Goal: Task Accomplishment & Management: Manage account settings

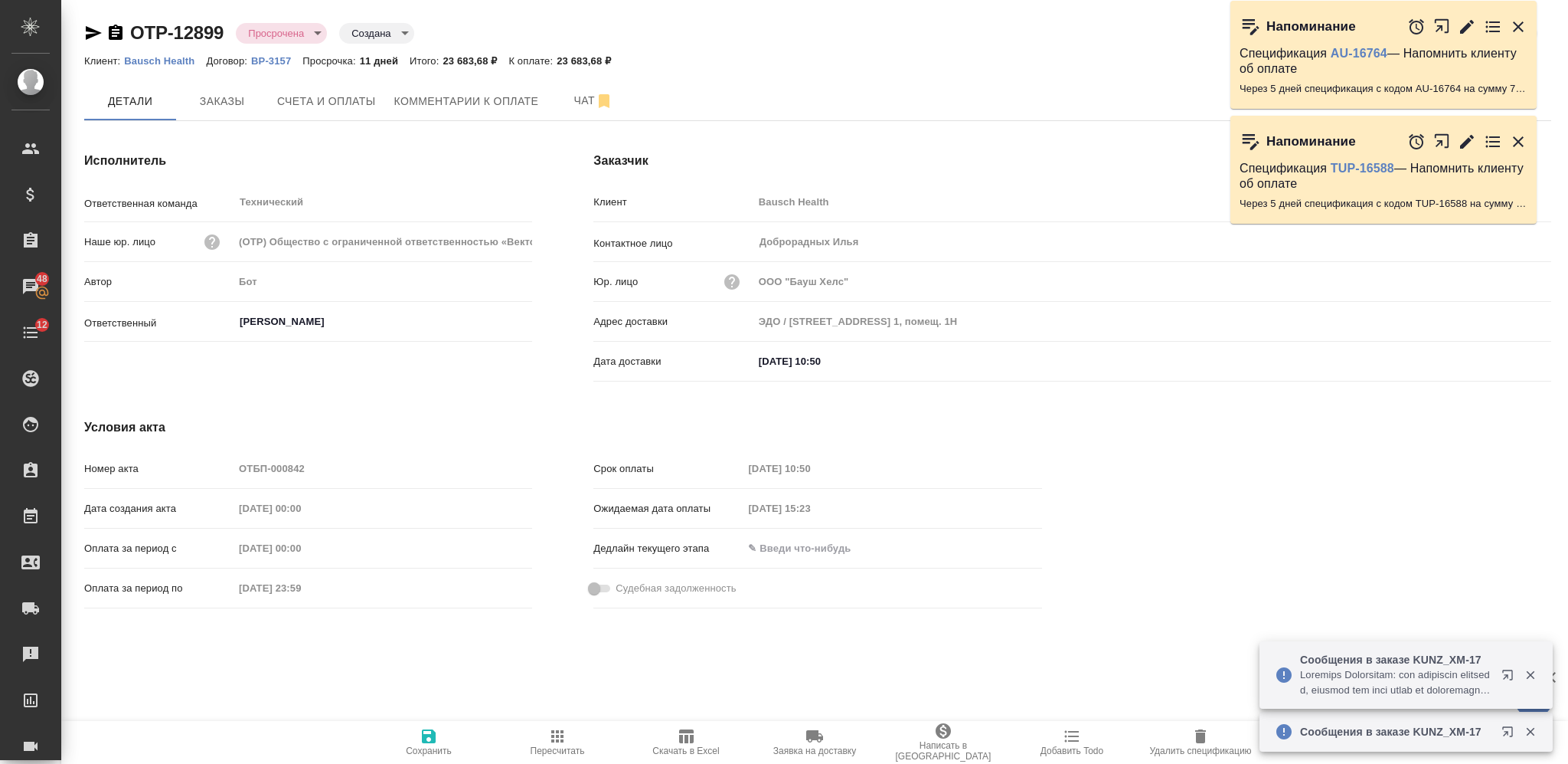
click at [334, 95] on span "Счета и оплаты" at bounding box center [327, 101] width 99 height 19
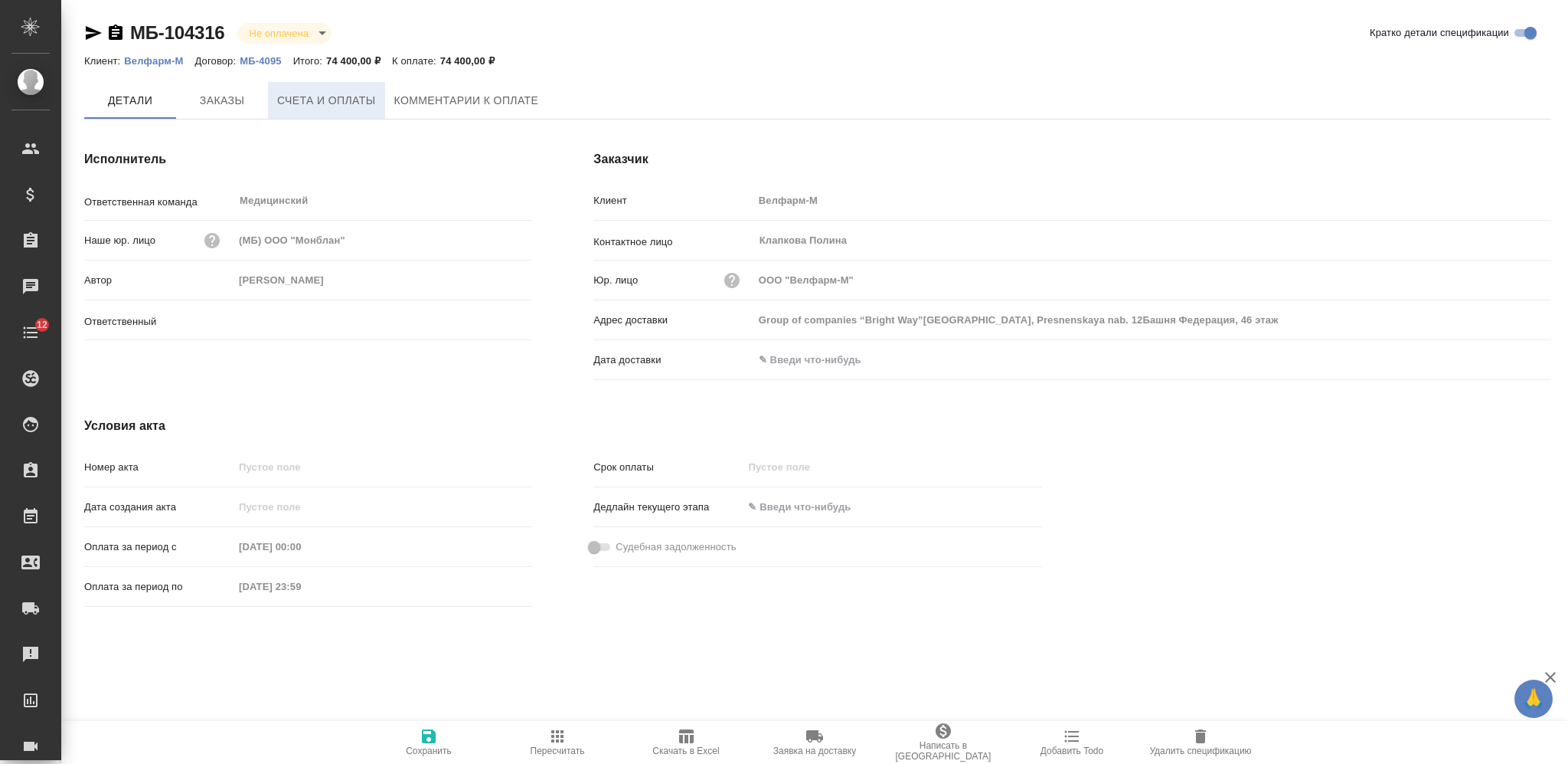
type input "Каирова Бэлла"
click at [338, 95] on span "Счета и оплаты" at bounding box center [327, 101] width 99 height 19
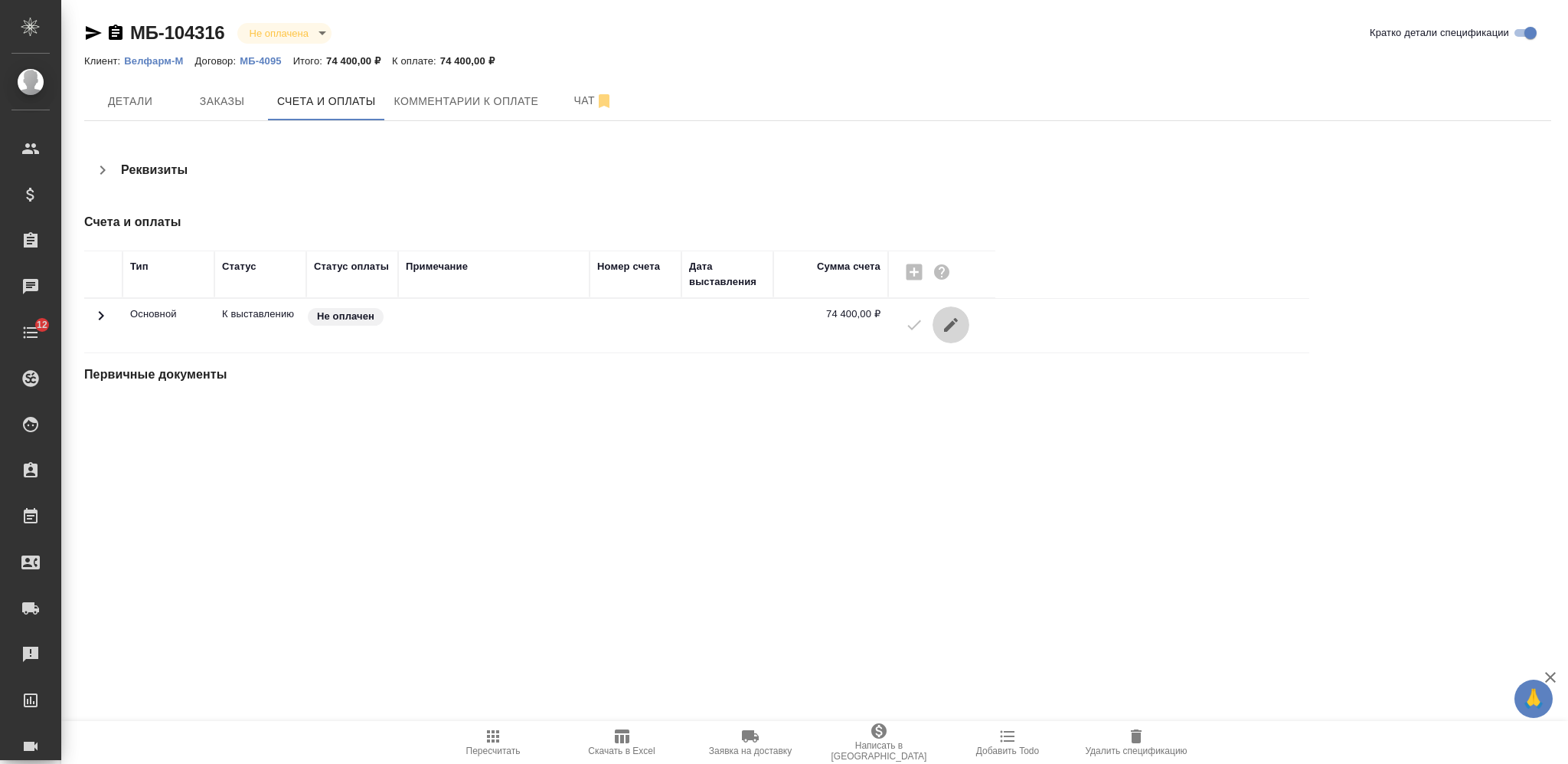
click at [953, 332] on icon "button" at bounding box center [952, 325] width 19 height 19
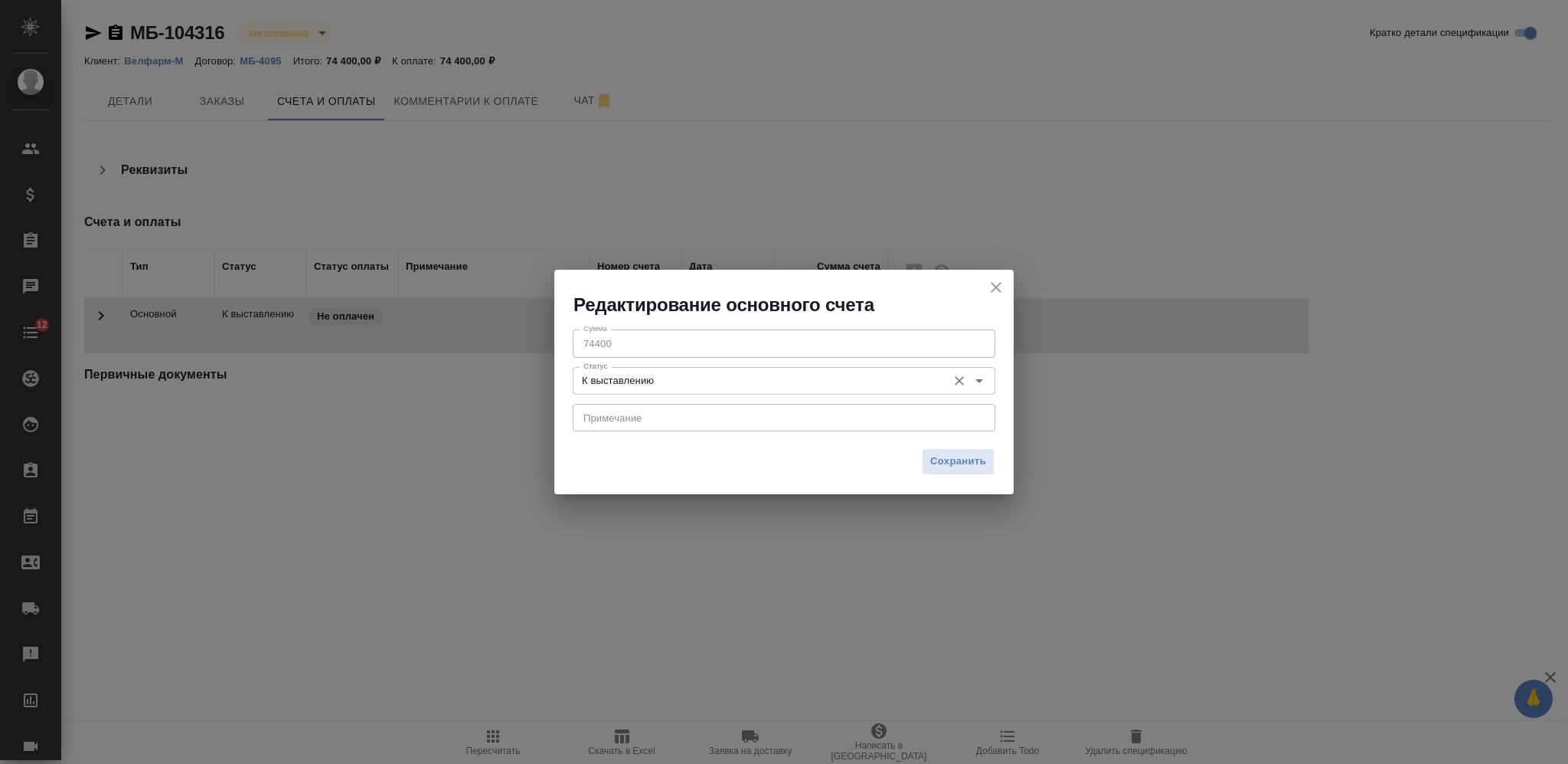
click at [847, 376] on input "К выставлению" at bounding box center [758, 381] width 362 height 19
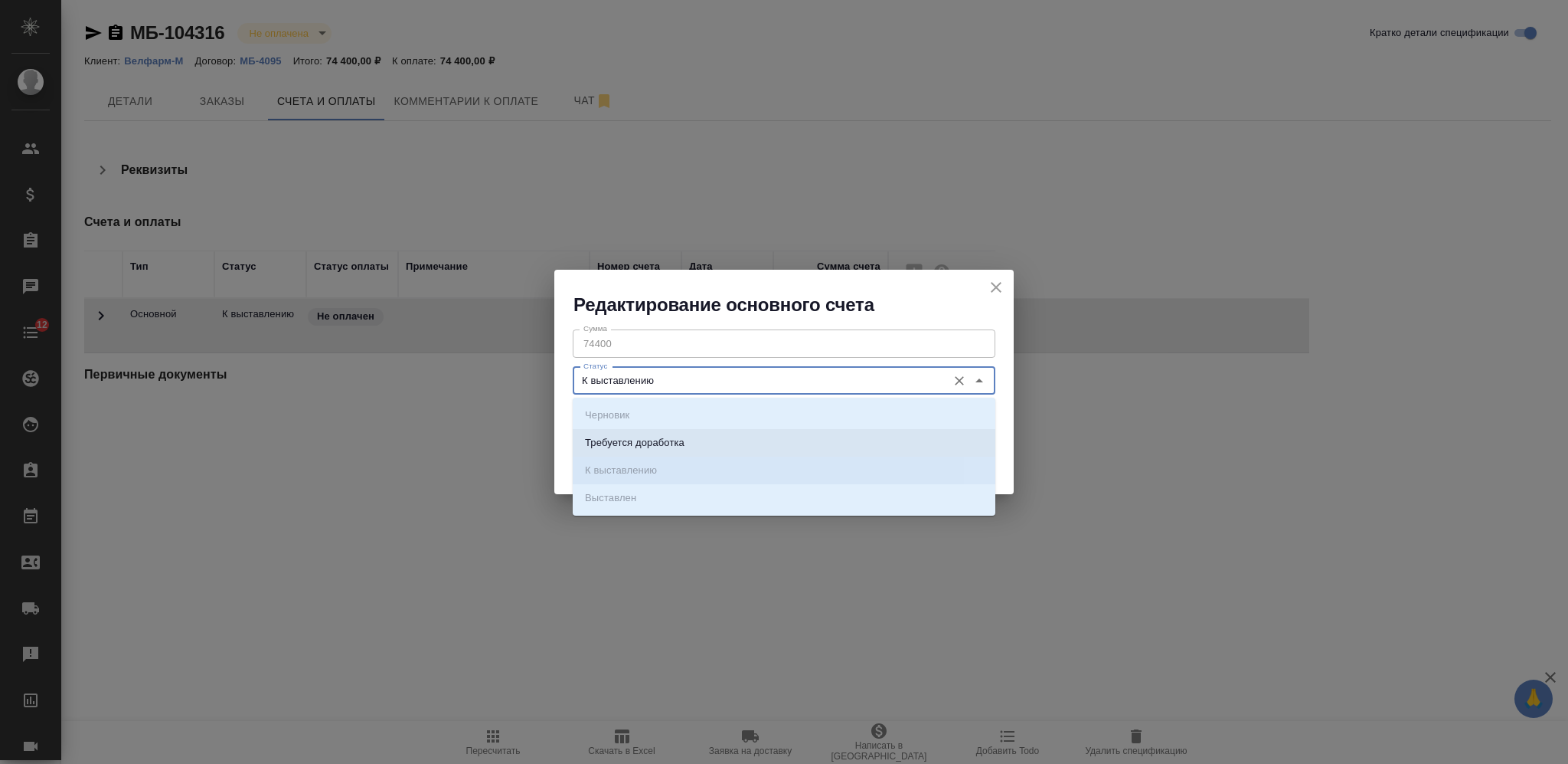
click at [727, 443] on li "Требуется доработка" at bounding box center [784, 443] width 423 height 28
type input "Требуется доработка"
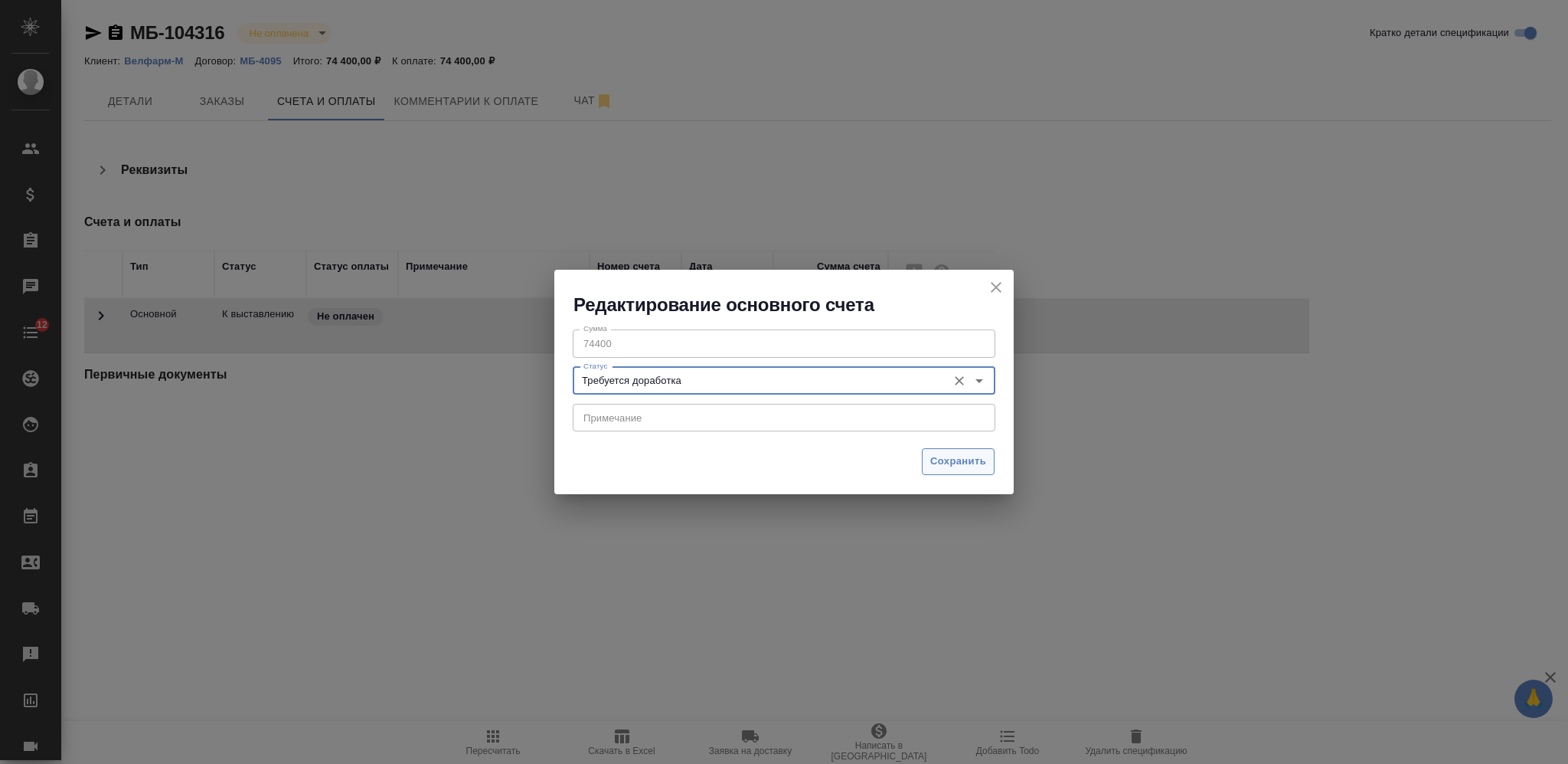
click at [935, 460] on span "Сохранить" at bounding box center [958, 461] width 56 height 18
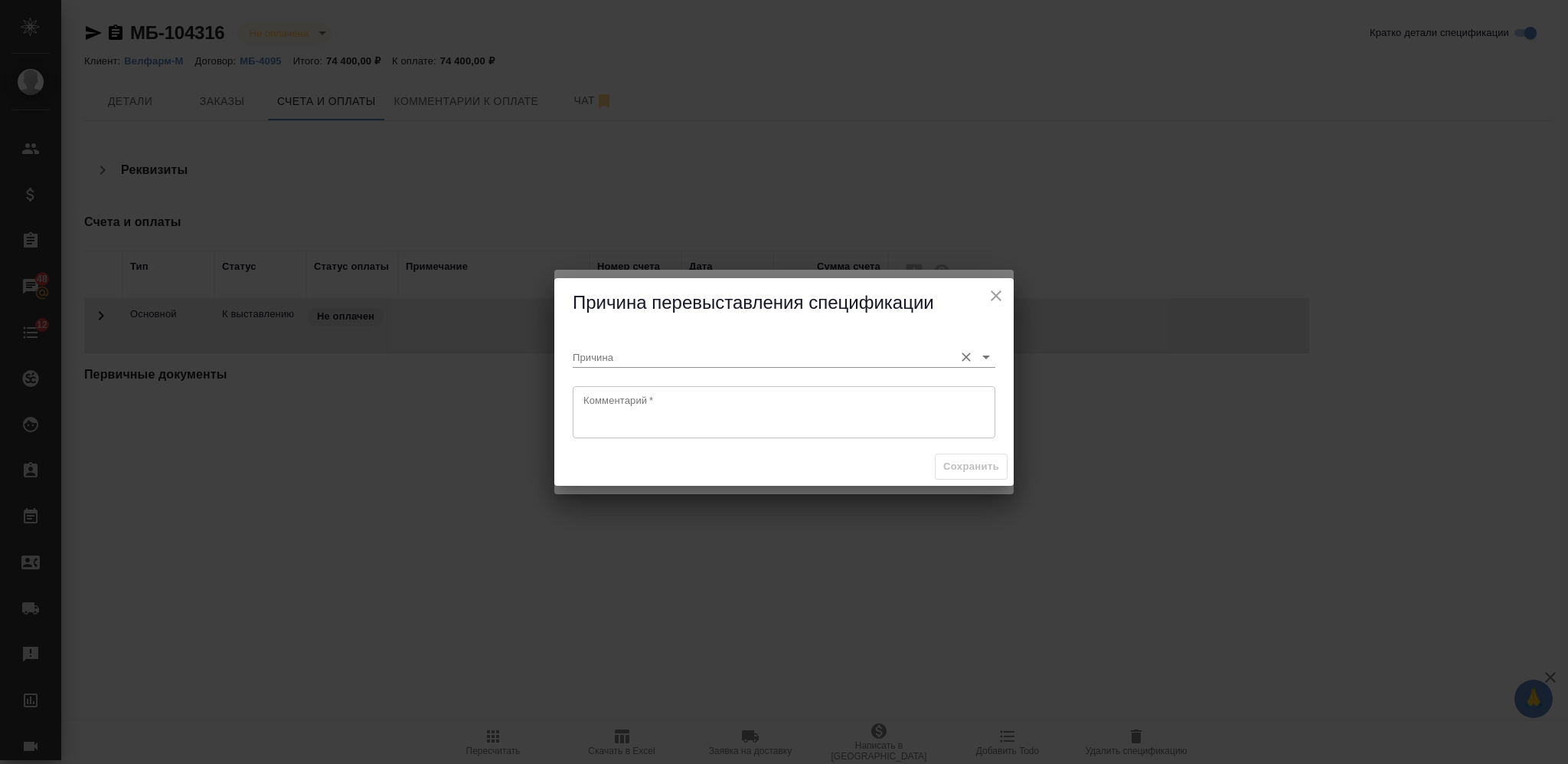
click at [778, 359] on input "Причина" at bounding box center [759, 357] width 374 height 21
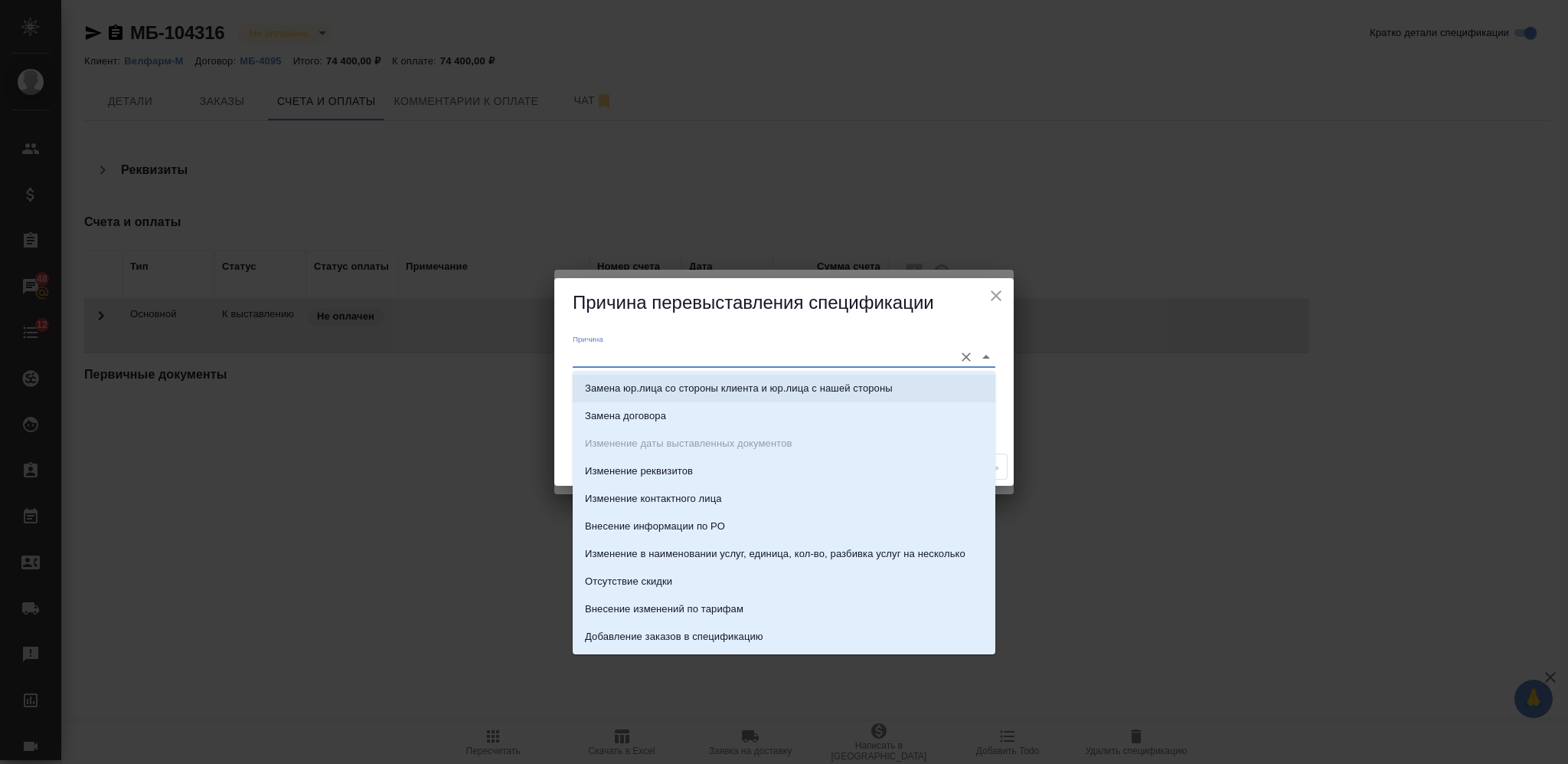
click at [770, 376] on li "Замена юр.лица со стороны клиента и юр.лица с нашей стороны" at bounding box center [784, 389] width 423 height 28
type input "Замена юр.лица со стороны клиента и юр.лица с нашей стороны"
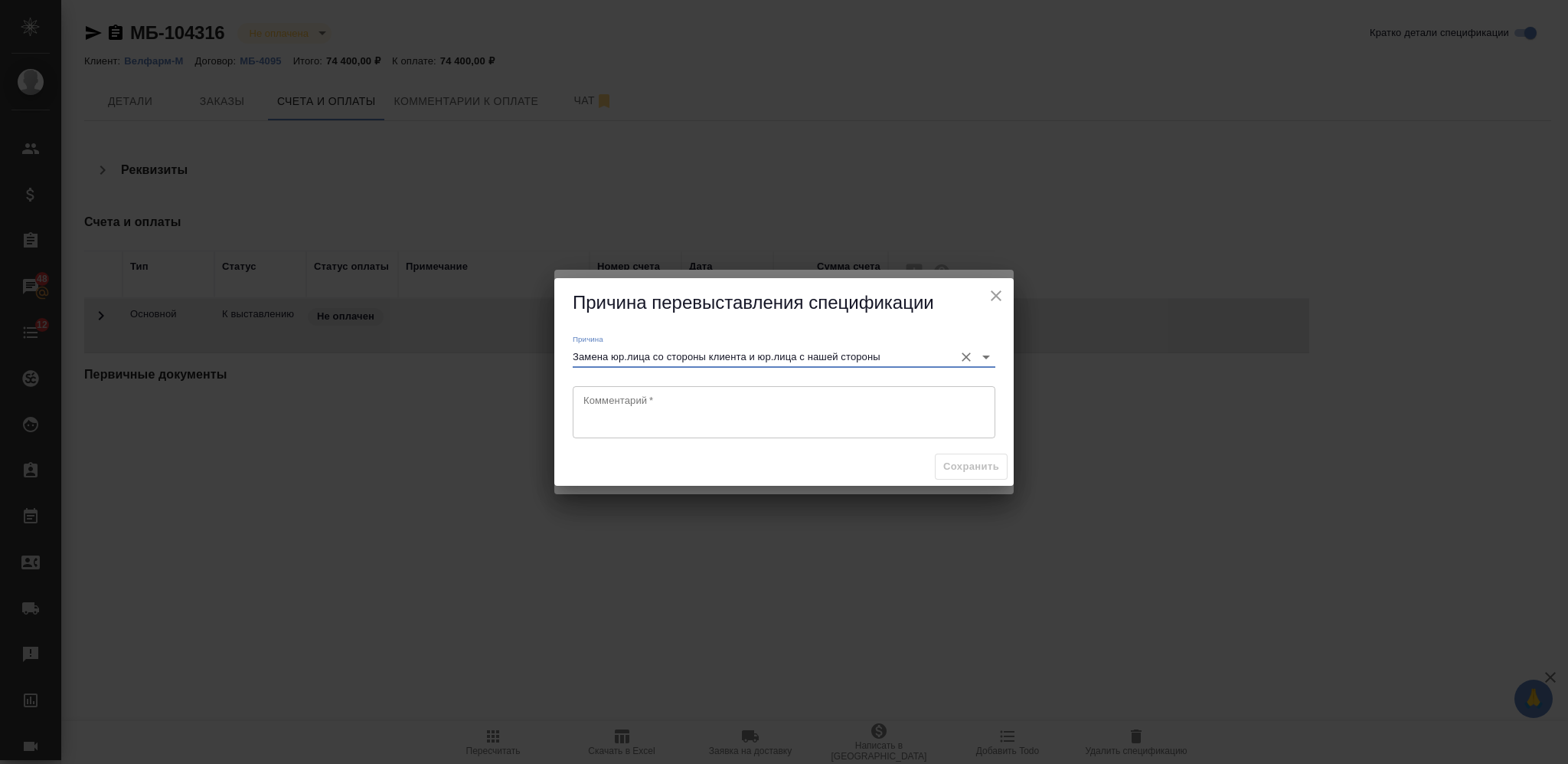
click at [766, 419] on textarea at bounding box center [784, 412] width 402 height 35
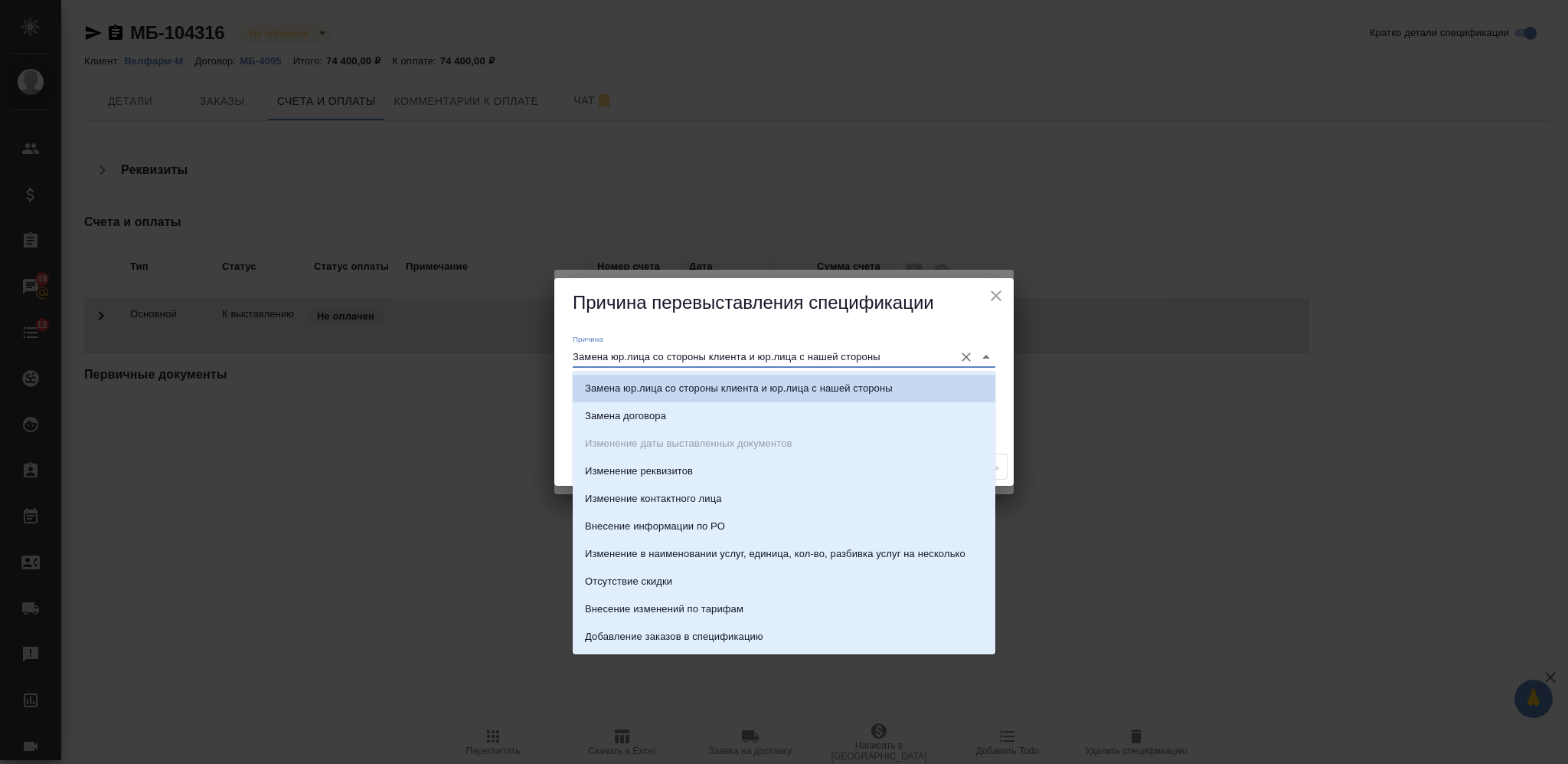
click at [807, 354] on input "Замена юр.лица со стороны клиента и юр.лица с нашей стороны" at bounding box center [759, 357] width 374 height 21
click at [939, 338] on div "Причина Замена юр.лица со стороны клиента и юр.лица с нашей стороны" at bounding box center [784, 351] width 423 height 34
click at [955, 317] on div "Причина перевыставления спецификации" at bounding box center [784, 303] width 459 height 50
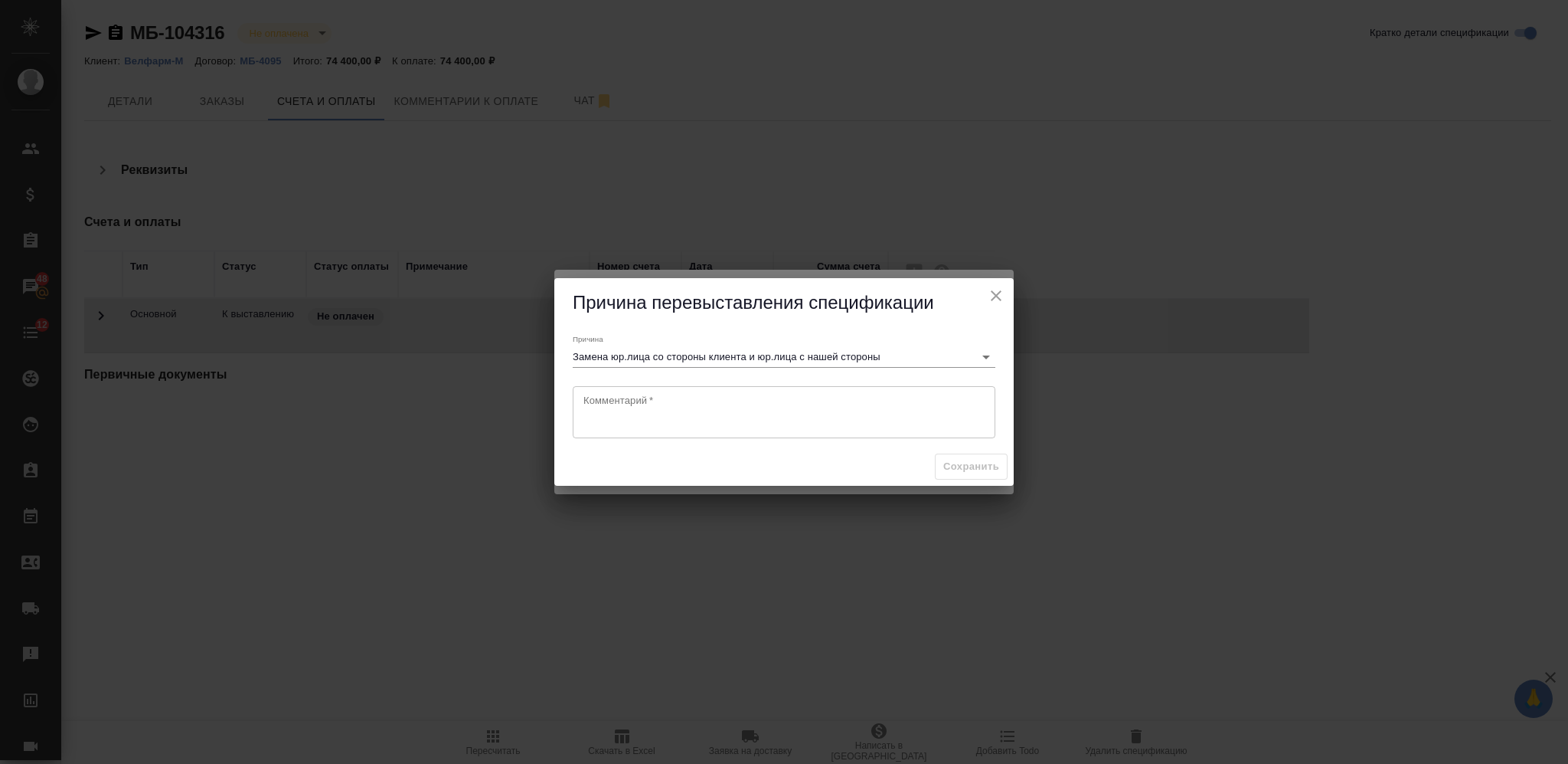
click at [884, 403] on textarea at bounding box center [784, 412] width 402 height 35
type textarea "перевыставление на другое КА - удаляем специю"
click at [982, 469] on span "Сохранить" at bounding box center [971, 466] width 56 height 18
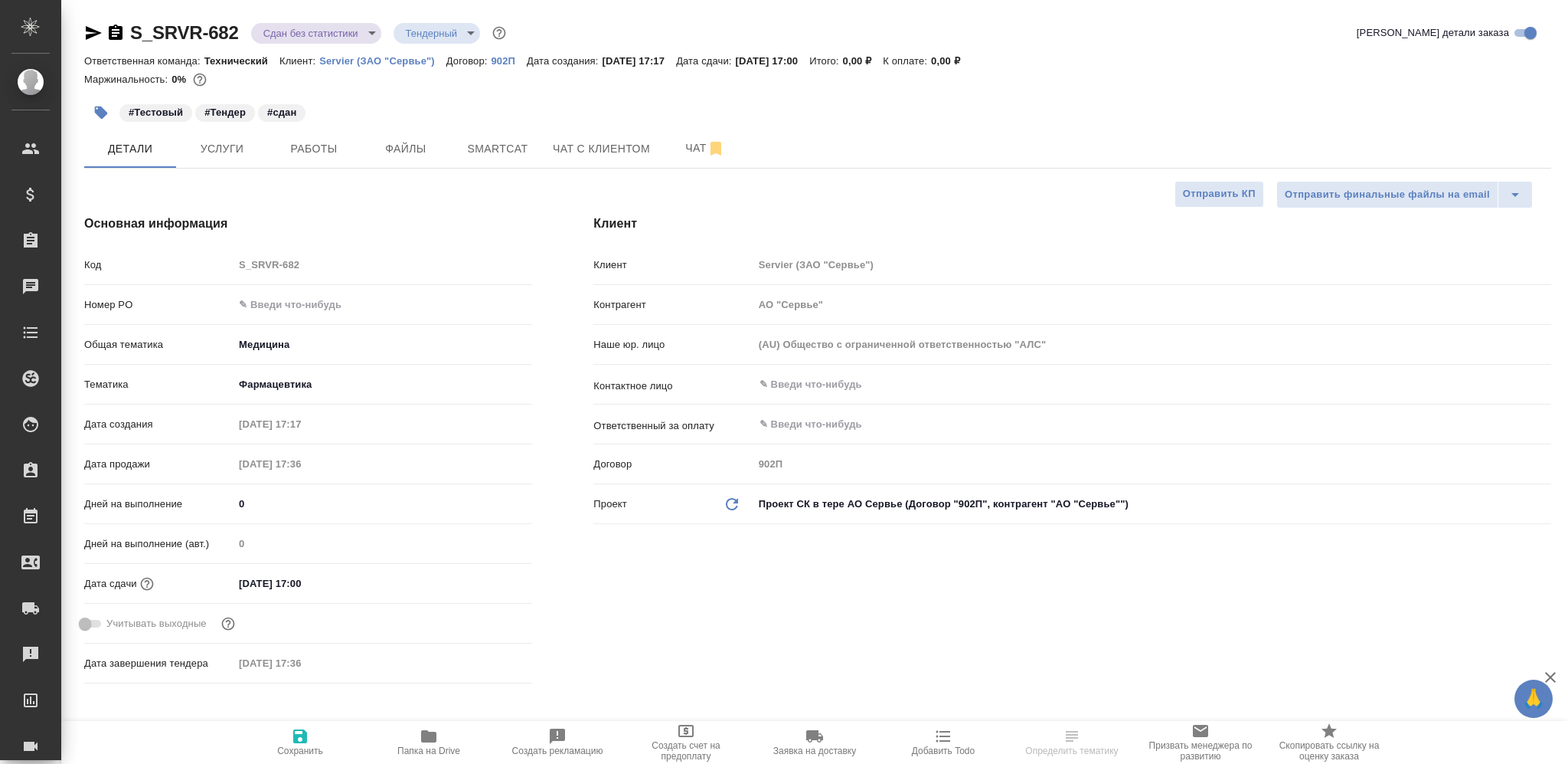
select select "RU"
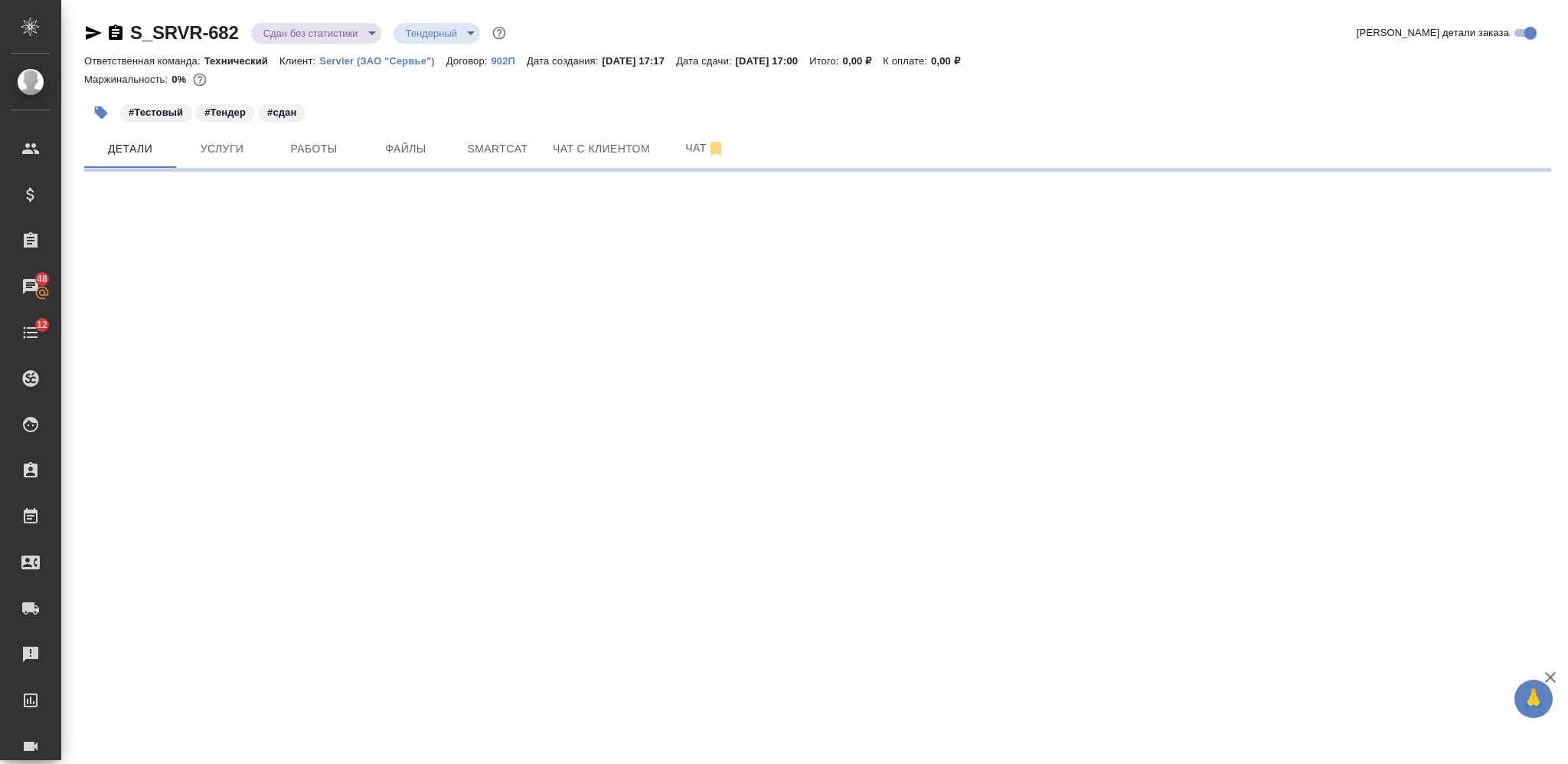
select select "RU"
